Goal: Find specific page/section: Find specific page/section

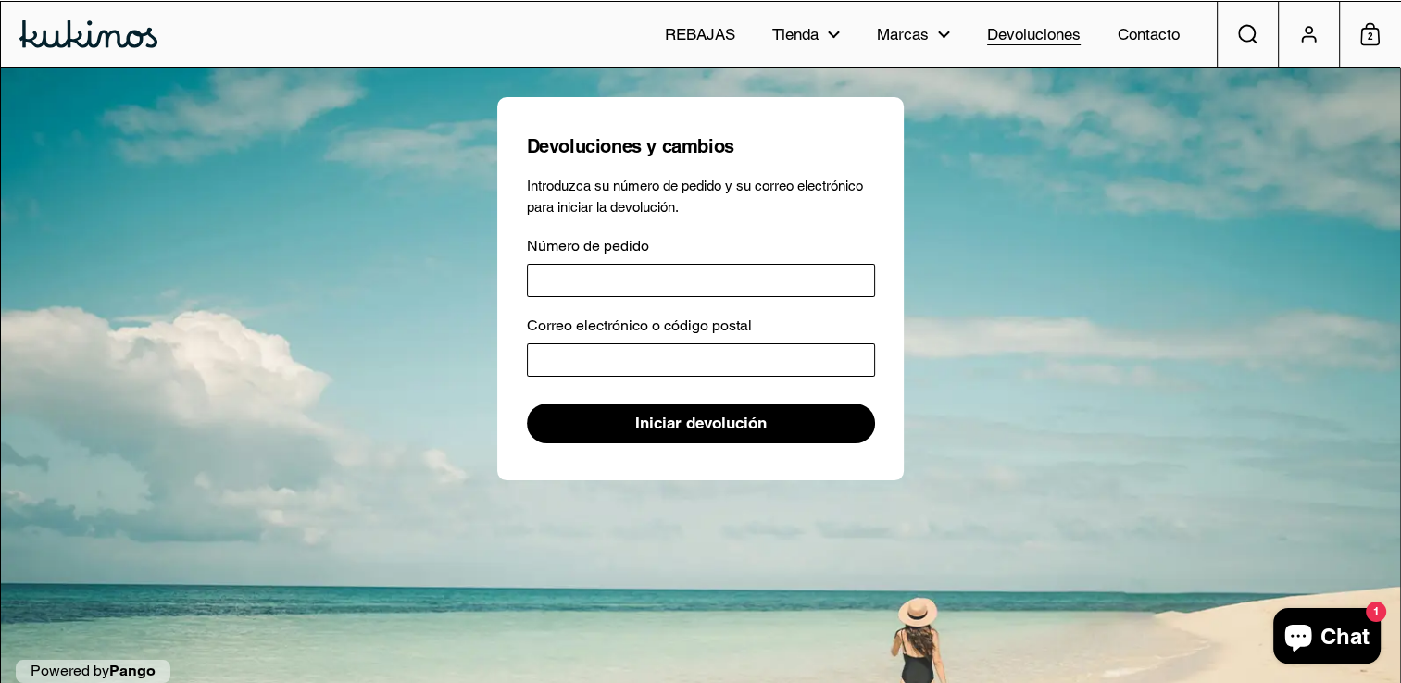
click at [1052, 39] on span "Devoluciones" at bounding box center [1033, 35] width 93 height 20
click at [1133, 513] on div "Devoluciones y cambios Introduzca su número de pedido y su correo electrónico p…" at bounding box center [700, 392] width 1399 height 649
click at [818, 31] on span "Tienda" at bounding box center [795, 34] width 46 height 24
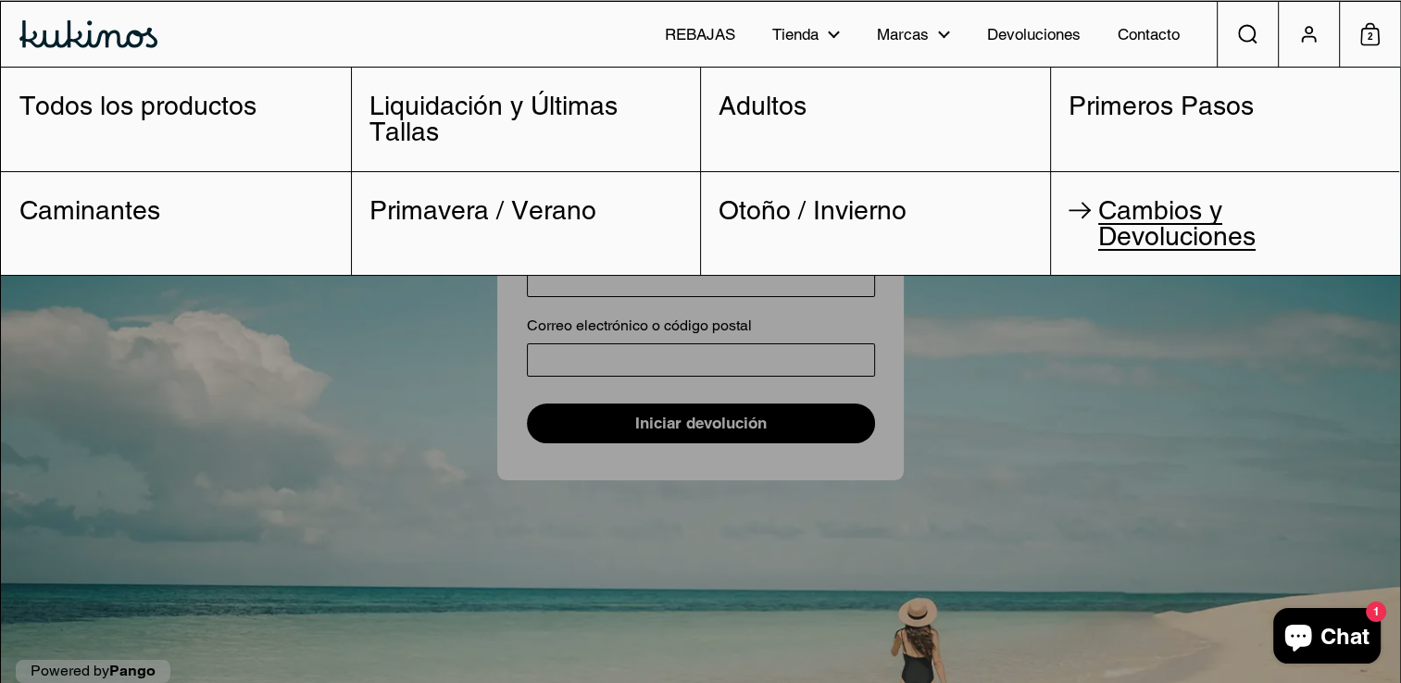
click at [1159, 214] on span "Cambios y Devoluciones" at bounding box center [1176, 223] width 157 height 56
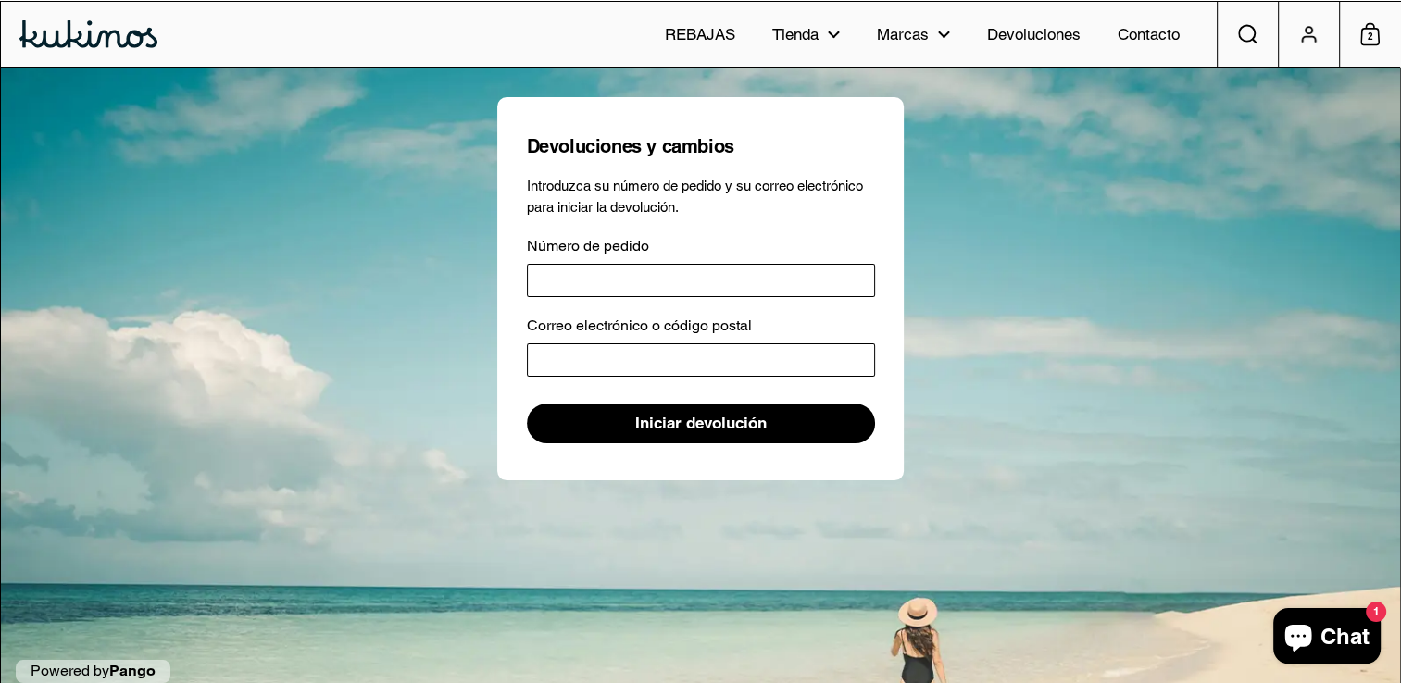
click at [1311, 37] on icon at bounding box center [1308, 34] width 19 height 24
